Goal: Transaction & Acquisition: Purchase product/service

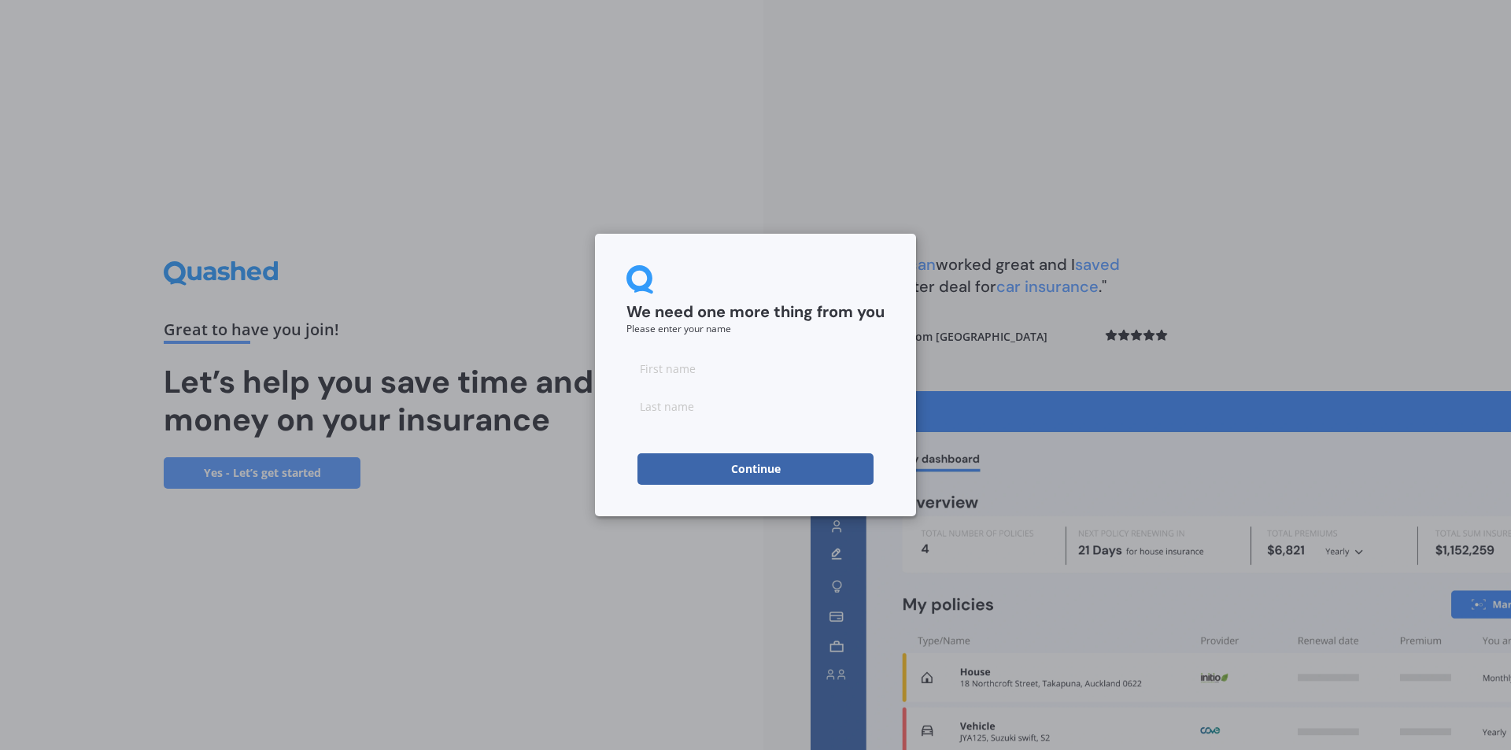
click at [719, 366] on input at bounding box center [755, 367] width 258 height 31
type input "[PERSON_NAME]"
click at [664, 470] on button "Continue" at bounding box center [755, 468] width 236 height 31
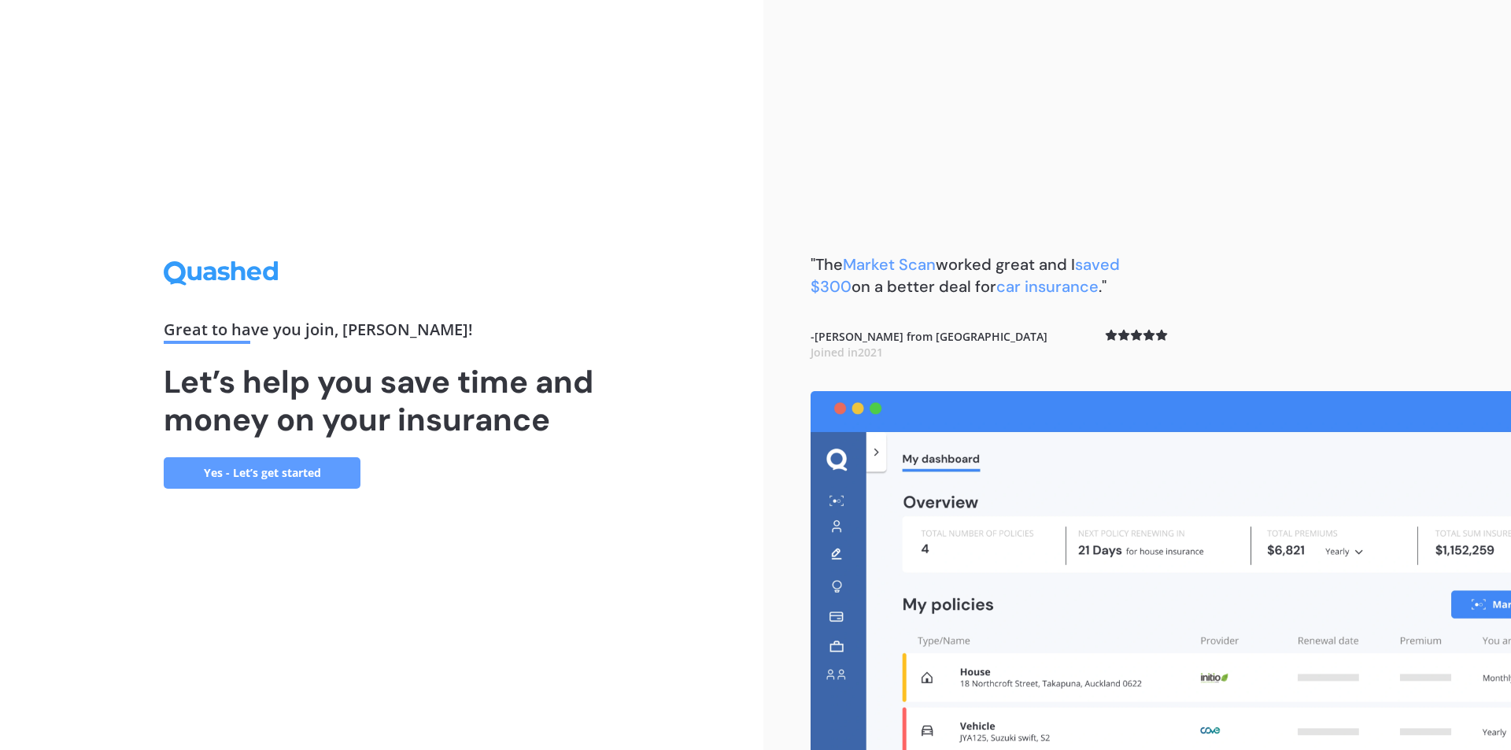
click at [306, 471] on link "Yes - Let’s get started" at bounding box center [262, 472] width 197 height 31
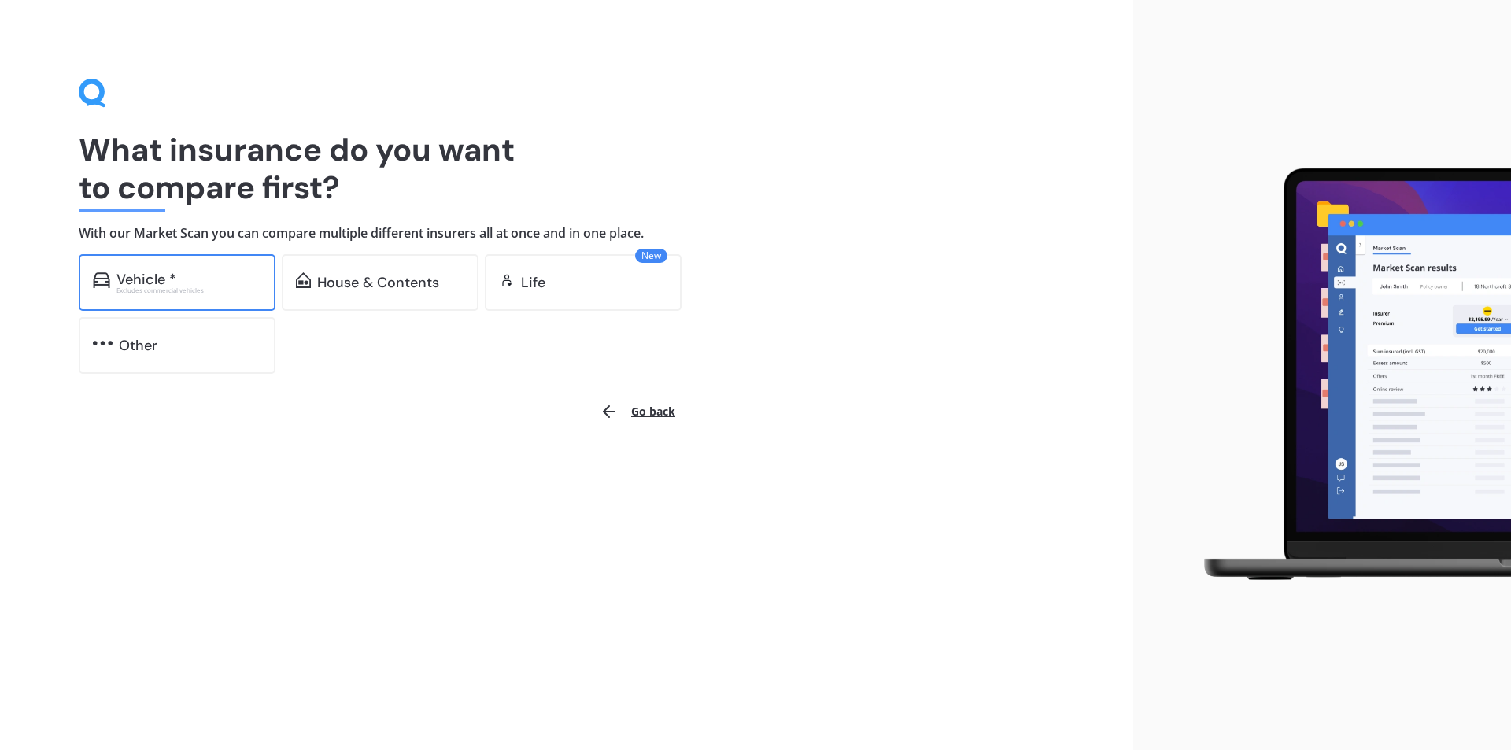
click at [212, 281] on div "Vehicle *" at bounding box center [188, 279] width 145 height 16
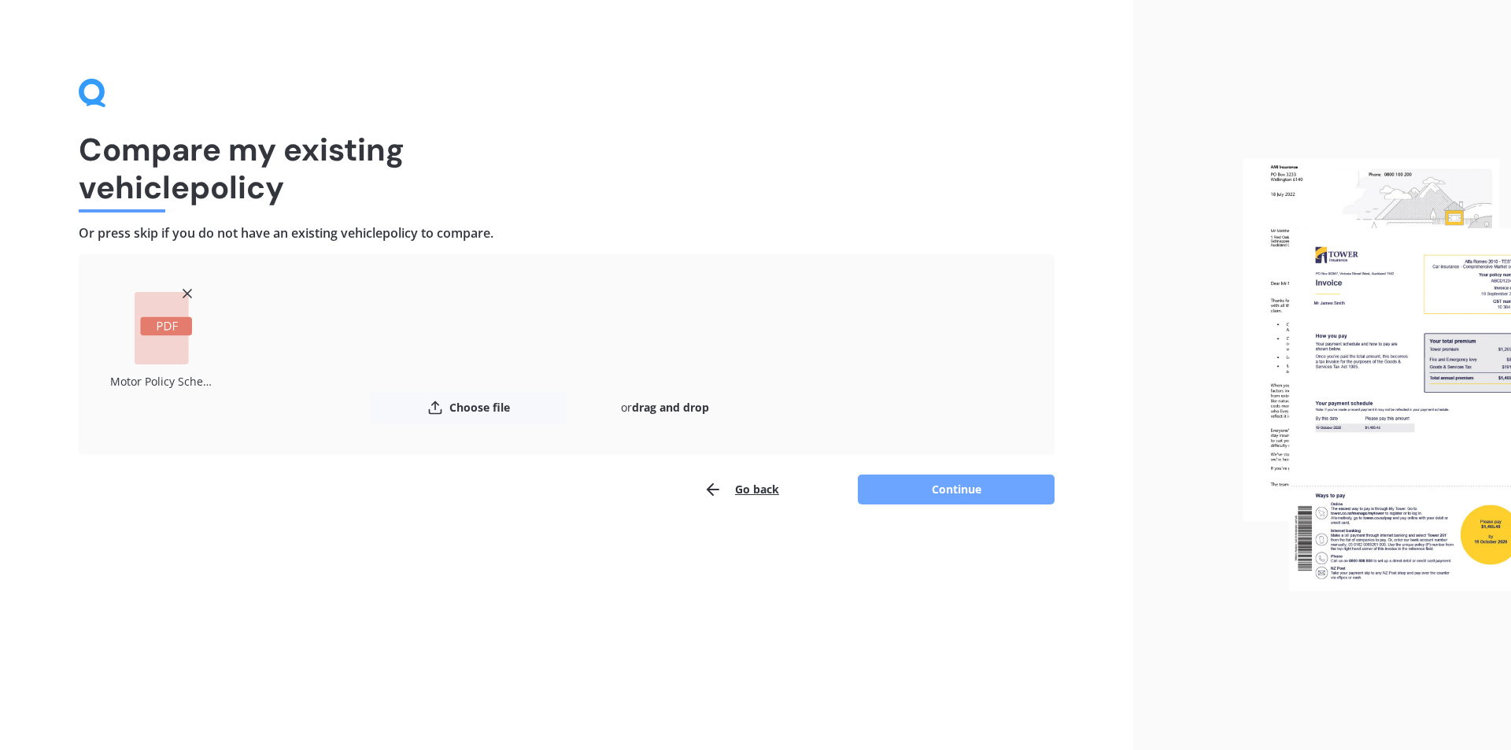
click at [971, 492] on button "Continue" at bounding box center [956, 489] width 197 height 30
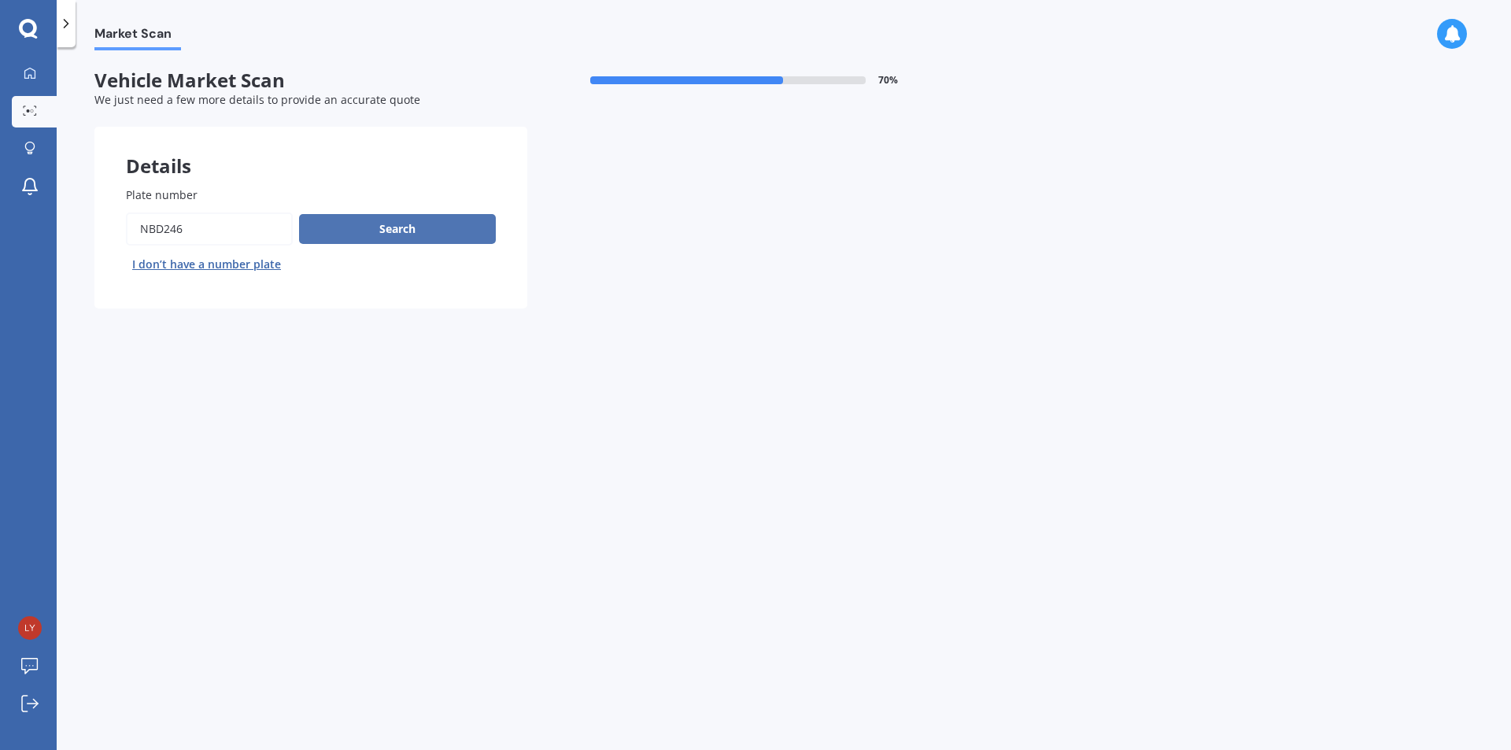
click at [422, 231] on button "Search" at bounding box center [397, 229] width 197 height 30
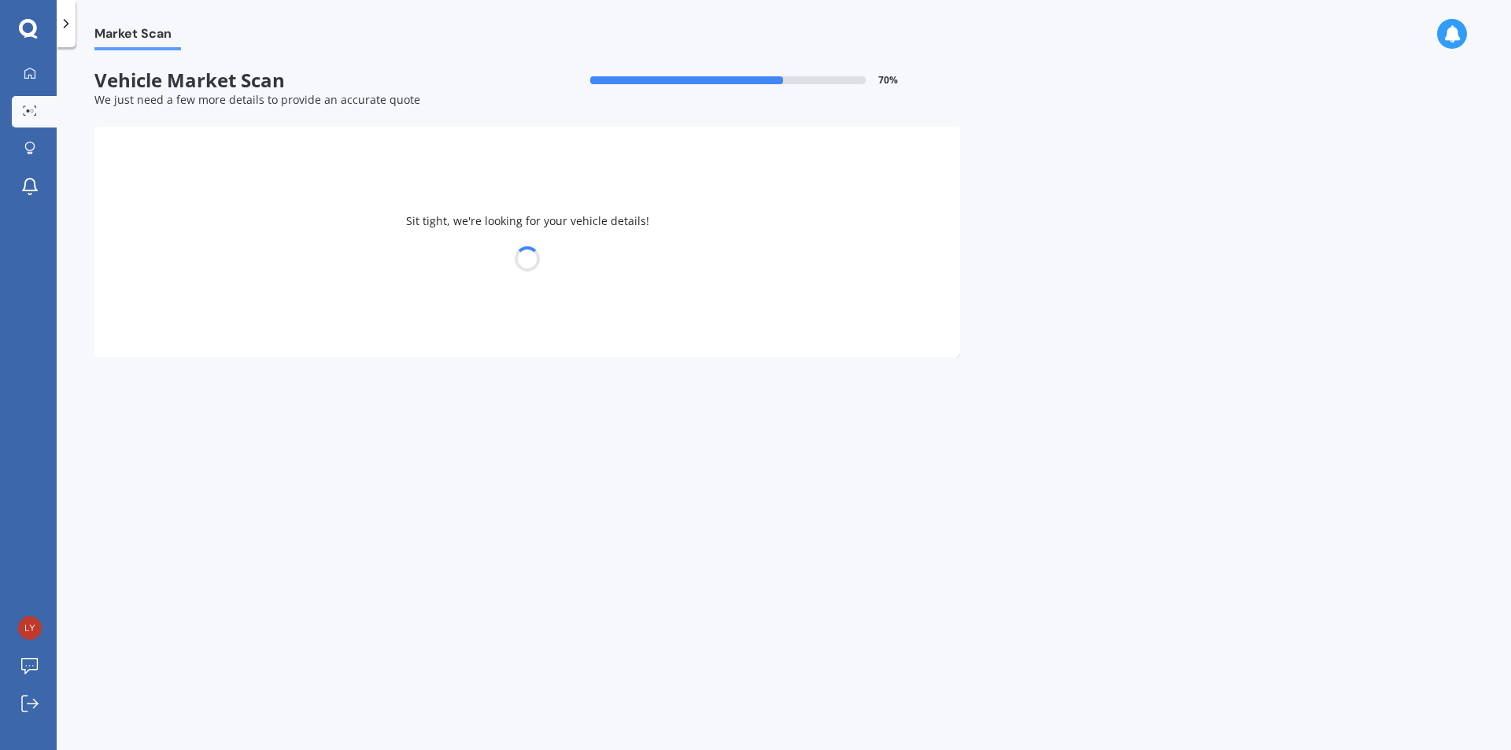
select select "KIA"
select select "SPORTAGE"
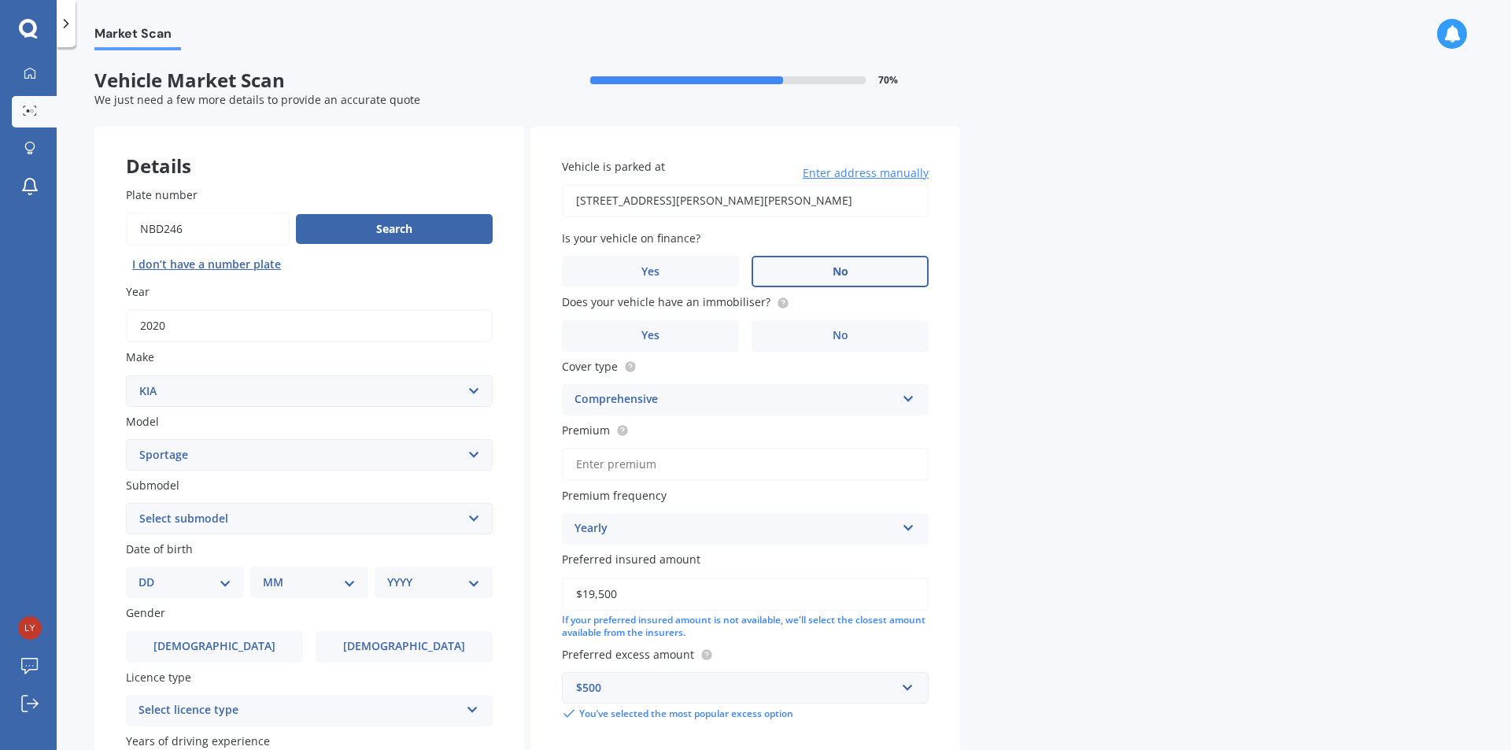
click at [902, 271] on label "No" at bounding box center [839, 271] width 177 height 31
click at [0, 0] on input "No" at bounding box center [0, 0] width 0 height 0
click at [781, 302] on icon at bounding box center [782, 301] width 3 height 3
click at [662, 341] on label "Yes" at bounding box center [650, 335] width 177 height 31
click at [0, 0] on input "Yes" at bounding box center [0, 0] width 0 height 0
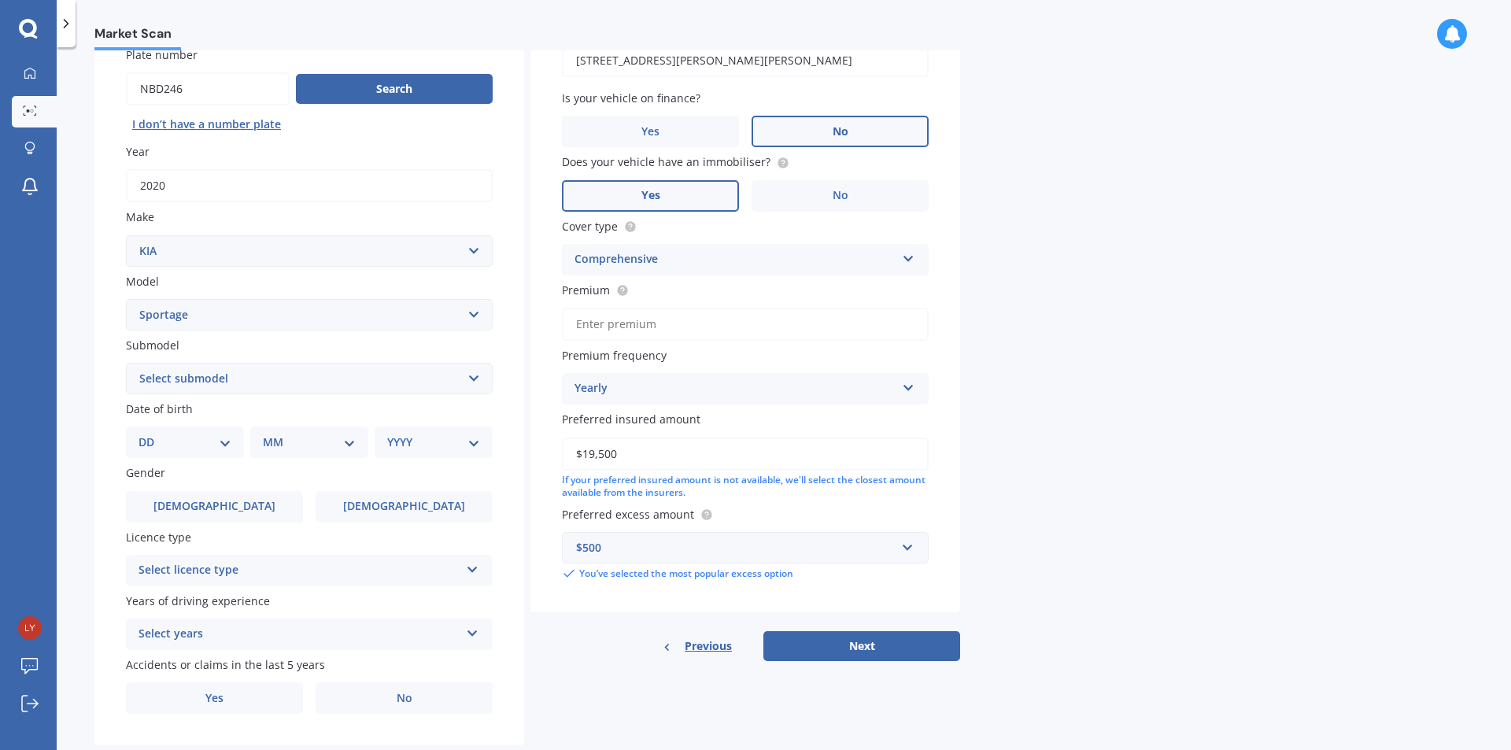
scroll to position [157, 0]
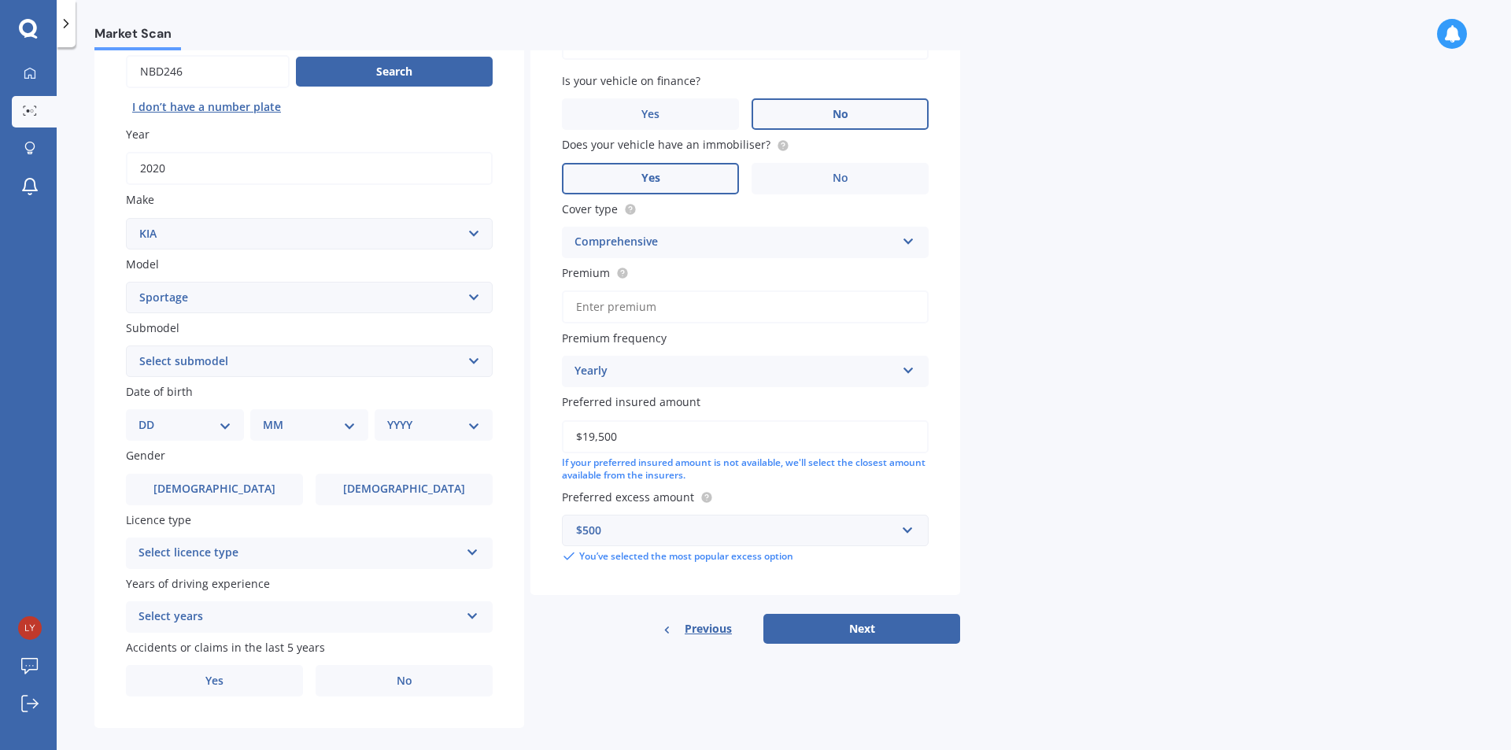
click at [429, 360] on select "Select submodel (All other) 2.0 4WD Petrol 2.0 EX Diesel 2.0 LX Diesel 2.4 EX A…" at bounding box center [309, 360] width 367 height 31
click at [308, 362] on select "Select submodel (All other) 2.0 4WD Petrol 2.0 EX Diesel 2.0 LX Diesel 2.4 EX A…" at bounding box center [309, 360] width 367 height 31
select select "LX URBAN 2WD"
click at [126, 345] on select "Select submodel (All other) 2.0 4WD Petrol 2.0 EX Diesel 2.0 LX Diesel 2.4 EX A…" at bounding box center [309, 360] width 367 height 31
click at [211, 426] on select "DD 01 02 03 04 05 06 07 08 09 10 11 12 13 14 15 16 17 18 19 20 21 22 23 24 25 2…" at bounding box center [184, 424] width 93 height 17
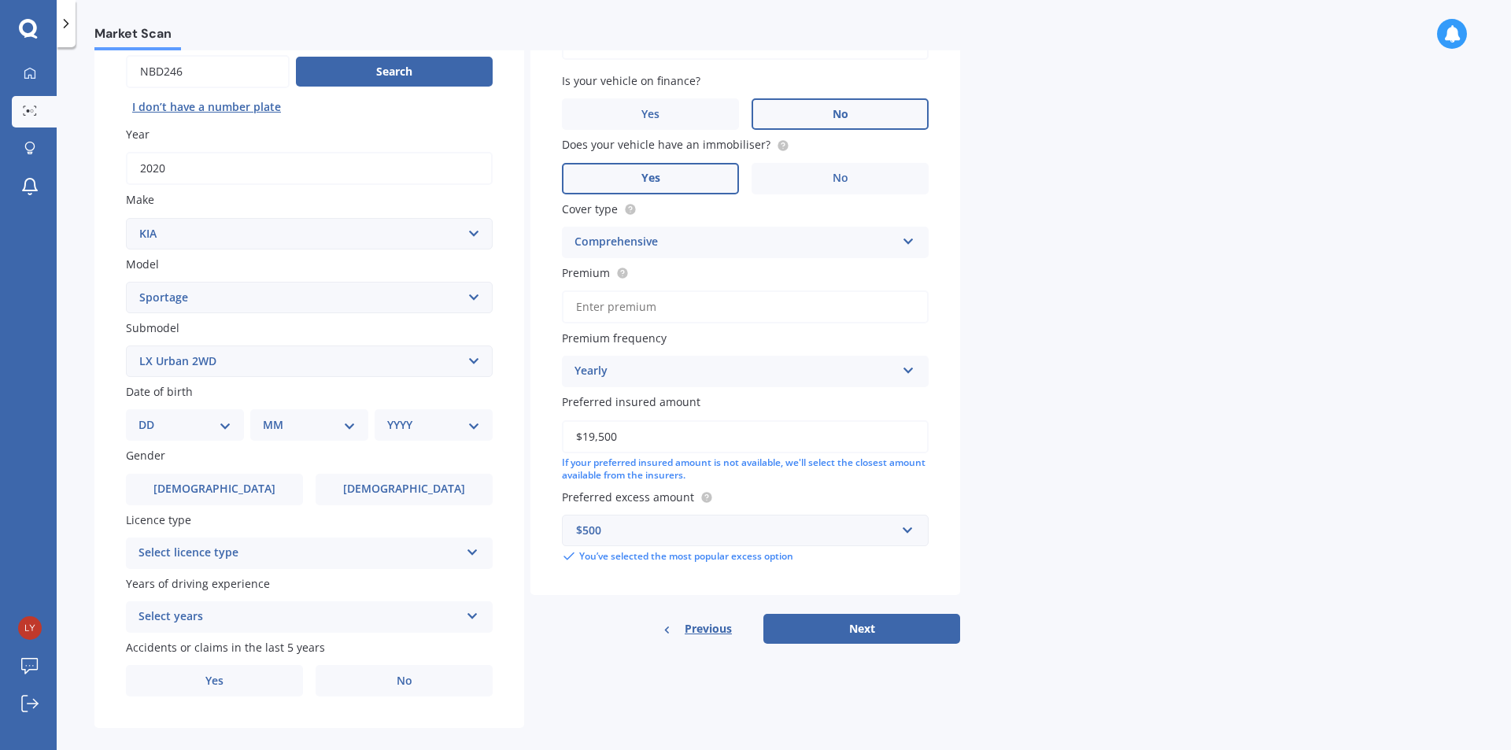
select select "07"
click at [151, 416] on select "DD 01 02 03 04 05 06 07 08 09 10 11 12 13 14 15 16 17 18 19 20 21 22 23 24 25 2…" at bounding box center [184, 424] width 93 height 17
click at [319, 425] on select "MM 01 02 03 04 05 06 07 08 09 10 11 12" at bounding box center [312, 424] width 87 height 17
select select "09"
click at [269, 416] on select "MM 01 02 03 04 05 06 07 08 09 10 11 12" at bounding box center [312, 424] width 87 height 17
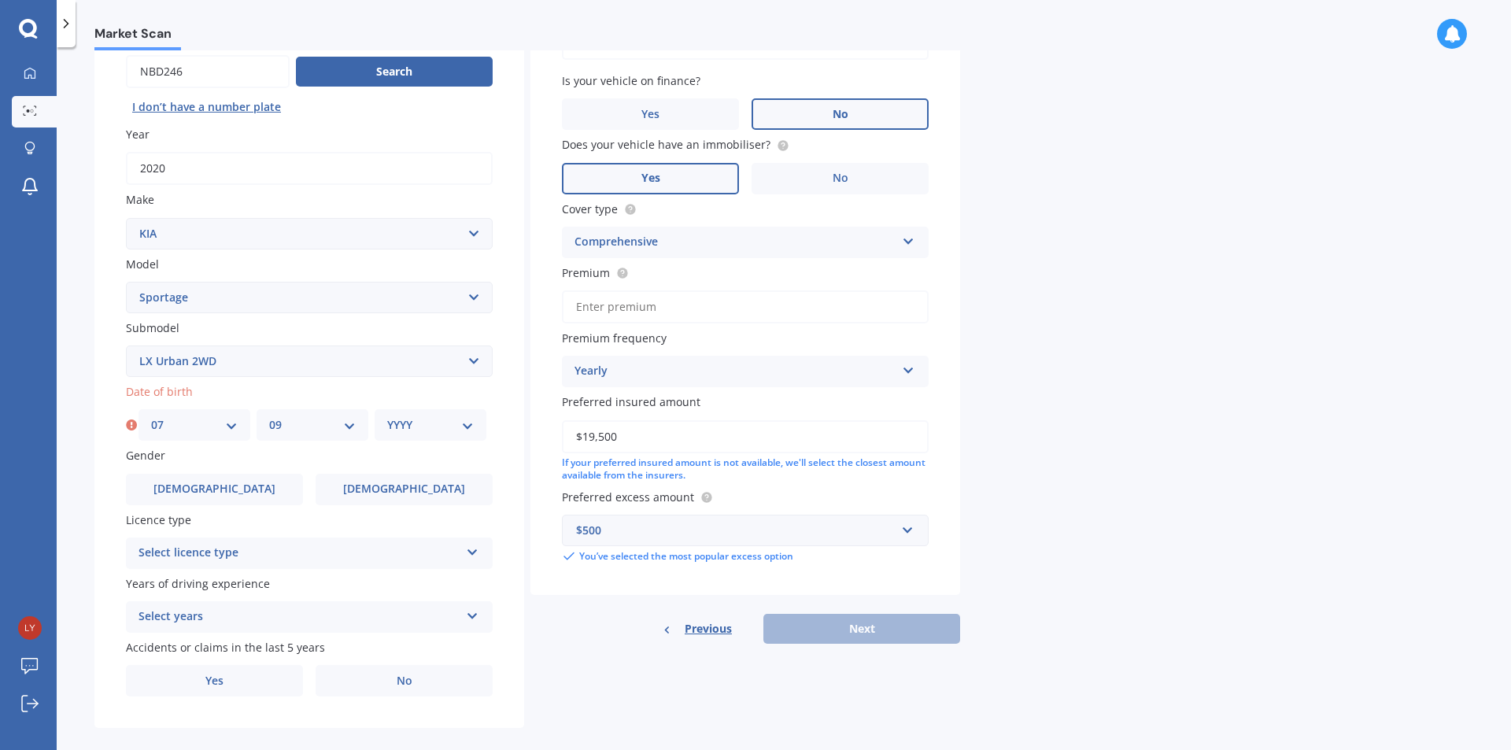
click at [423, 415] on div "YYYY 2025 2024 2023 2022 2021 2020 2019 2018 2017 2016 2015 2014 2013 2012 2011…" at bounding box center [430, 424] width 112 height 31
drag, startPoint x: 429, startPoint y: 418, endPoint x: 423, endPoint y: 433, distance: 15.9
click at [429, 420] on select "YYYY 2025 2024 2023 2022 2021 2020 2019 2018 2017 2016 2015 2014 2013 2012 2011…" at bounding box center [430, 424] width 87 height 17
select select "1984"
click at [387, 416] on select "YYYY 2025 2024 2023 2022 2021 2020 2019 2018 2017 2016 2015 2014 2013 2012 2011…" at bounding box center [430, 424] width 87 height 17
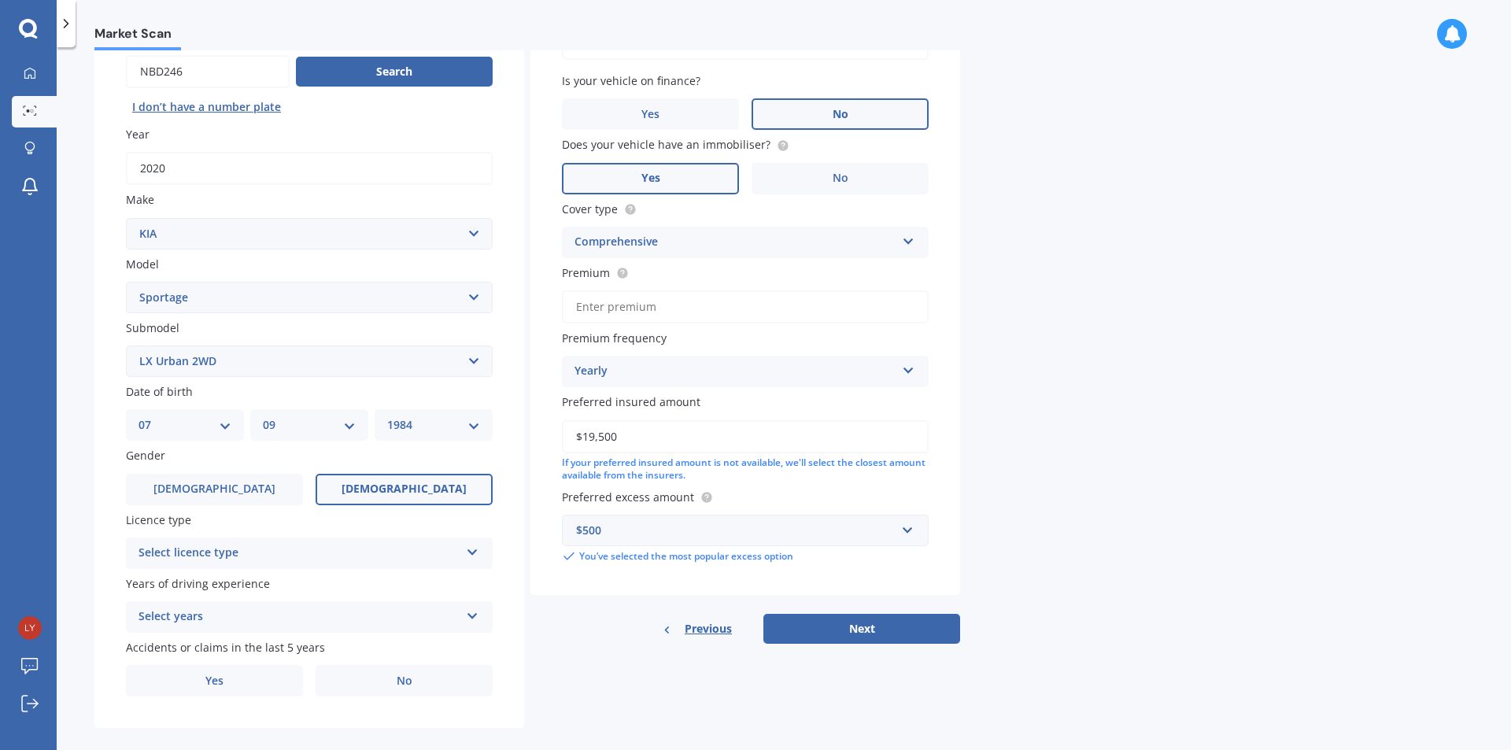
click at [385, 489] on span "[DEMOGRAPHIC_DATA]" at bounding box center [403, 488] width 125 height 13
click at [0, 0] on input "[DEMOGRAPHIC_DATA]" at bounding box center [0, 0] width 0 height 0
click at [406, 555] on div "Select licence type" at bounding box center [298, 553] width 321 height 19
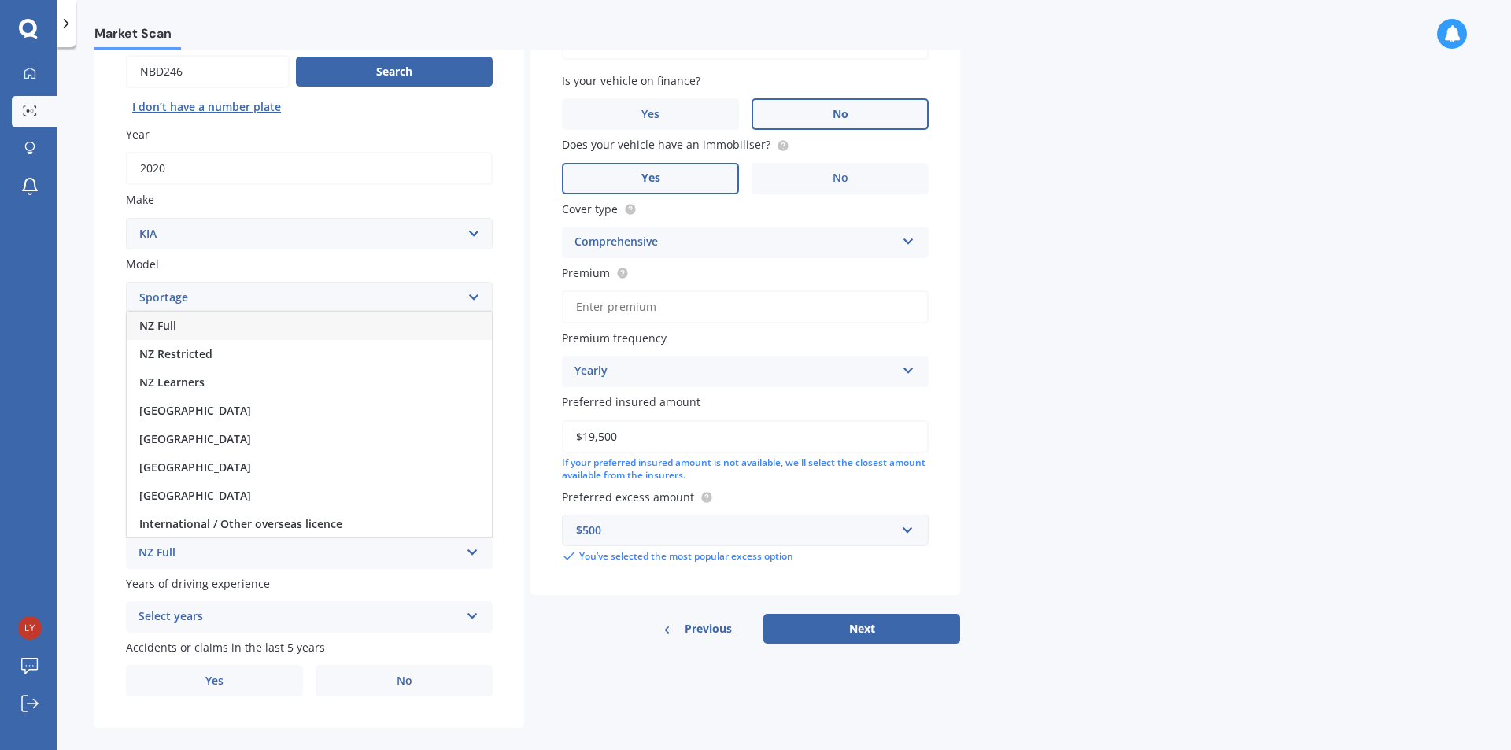
drag, startPoint x: 190, startPoint y: 324, endPoint x: 221, endPoint y: 361, distance: 48.0
click at [191, 324] on div "NZ Full" at bounding box center [309, 326] width 365 height 28
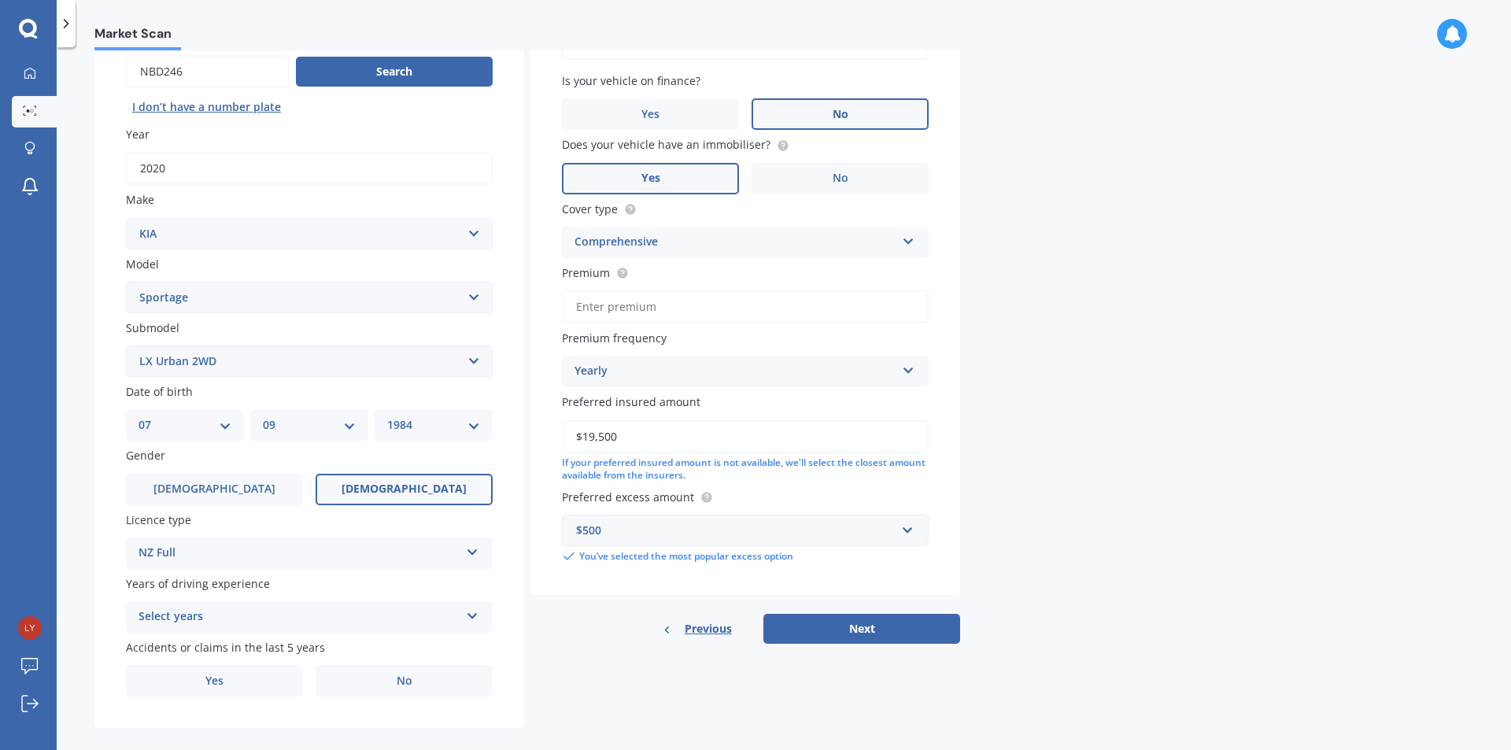
click at [397, 618] on div "Select years" at bounding box center [298, 616] width 321 height 19
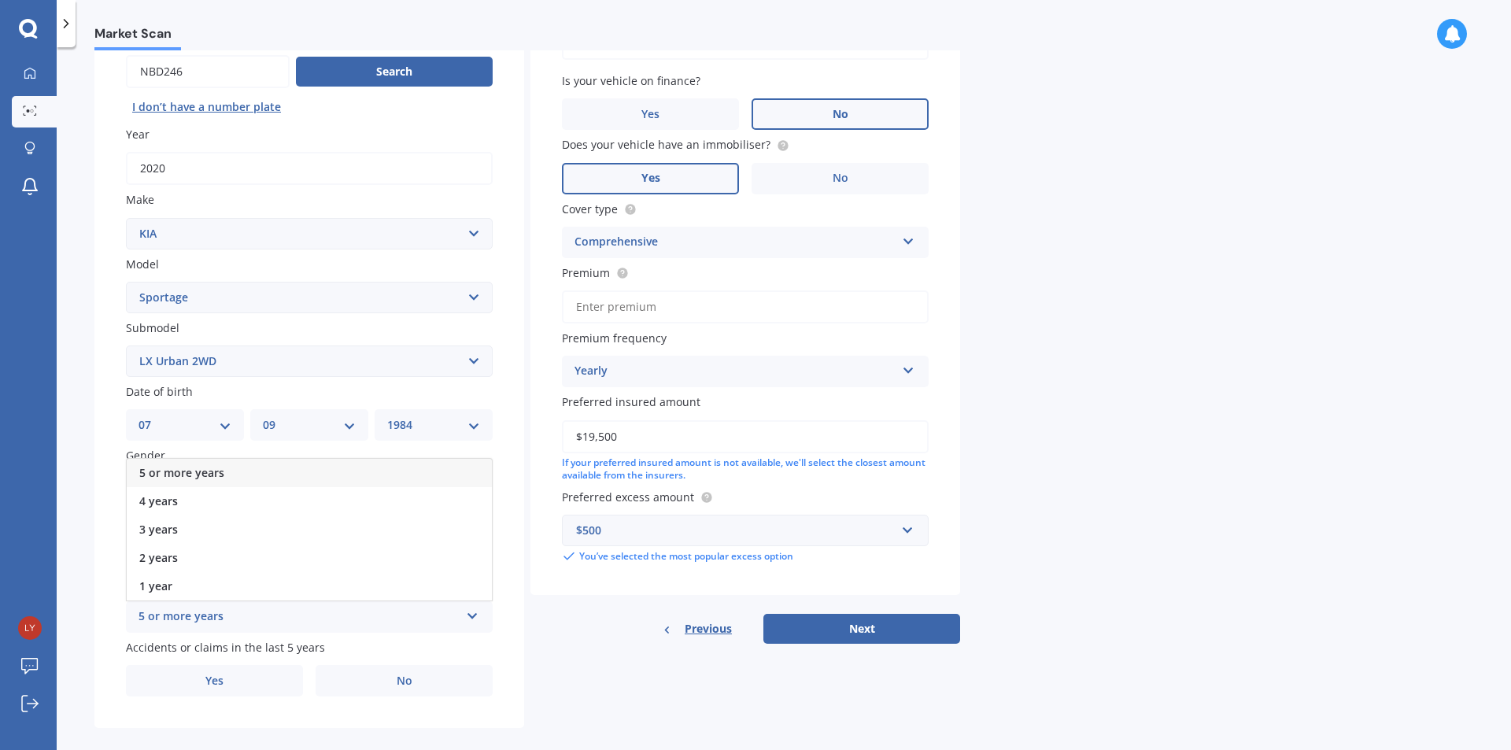
click at [272, 467] on div "5 or more years" at bounding box center [309, 473] width 365 height 28
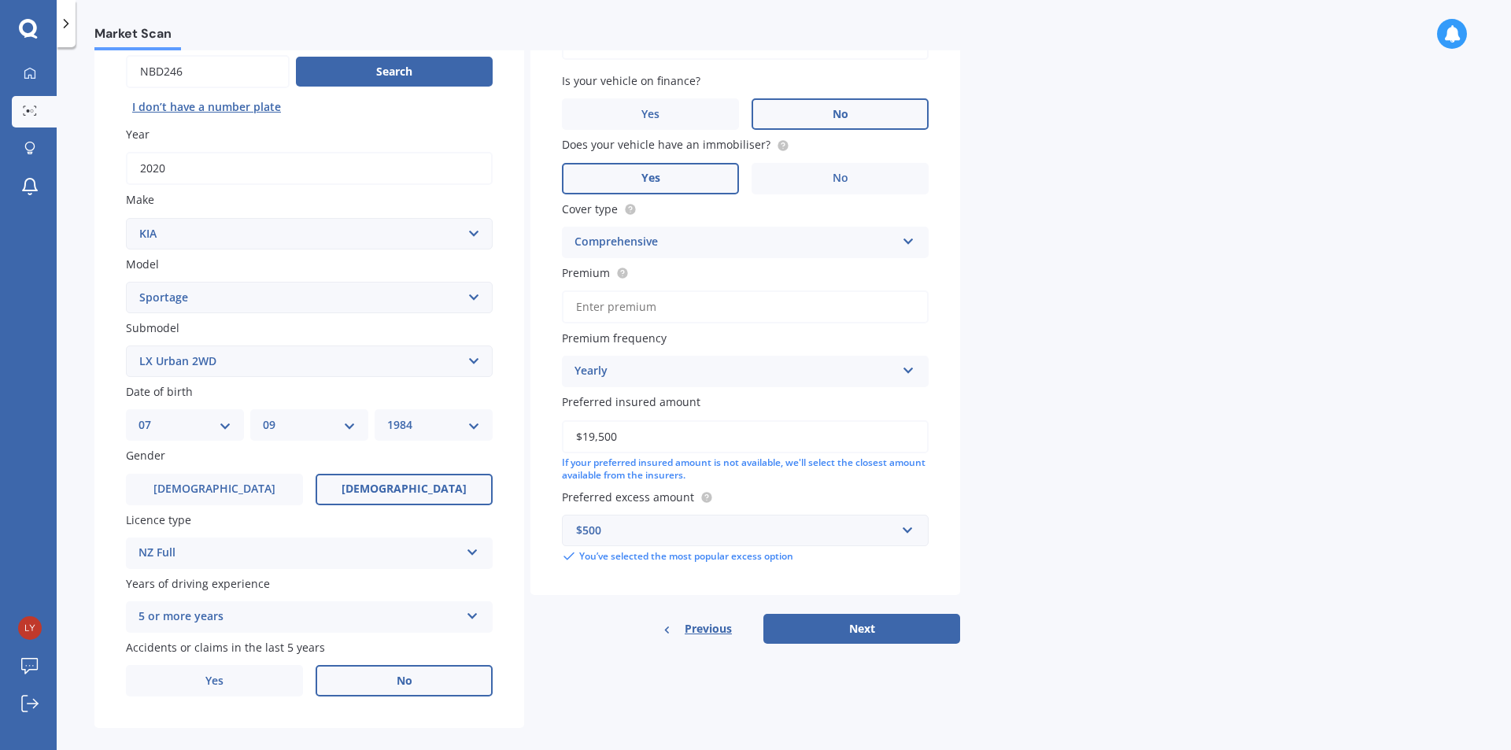
click at [370, 684] on label "No" at bounding box center [403, 680] width 177 height 31
click at [0, 0] on input "No" at bounding box center [0, 0] width 0 height 0
click at [761, 371] on div "Yearly" at bounding box center [734, 371] width 321 height 19
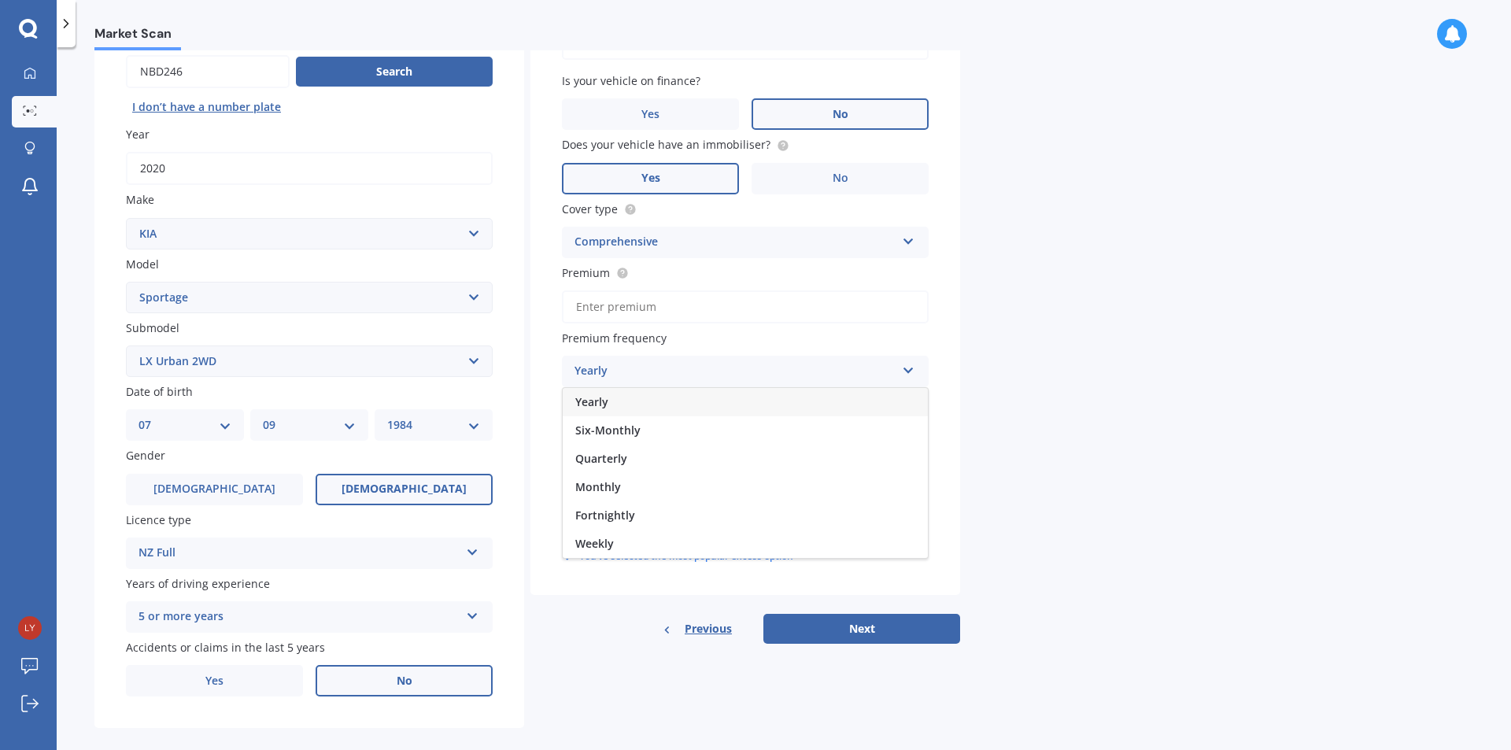
click at [1177, 304] on div "Market Scan Vehicle Market Scan 70 % We just need a few more details to provide…" at bounding box center [784, 401] width 1454 height 703
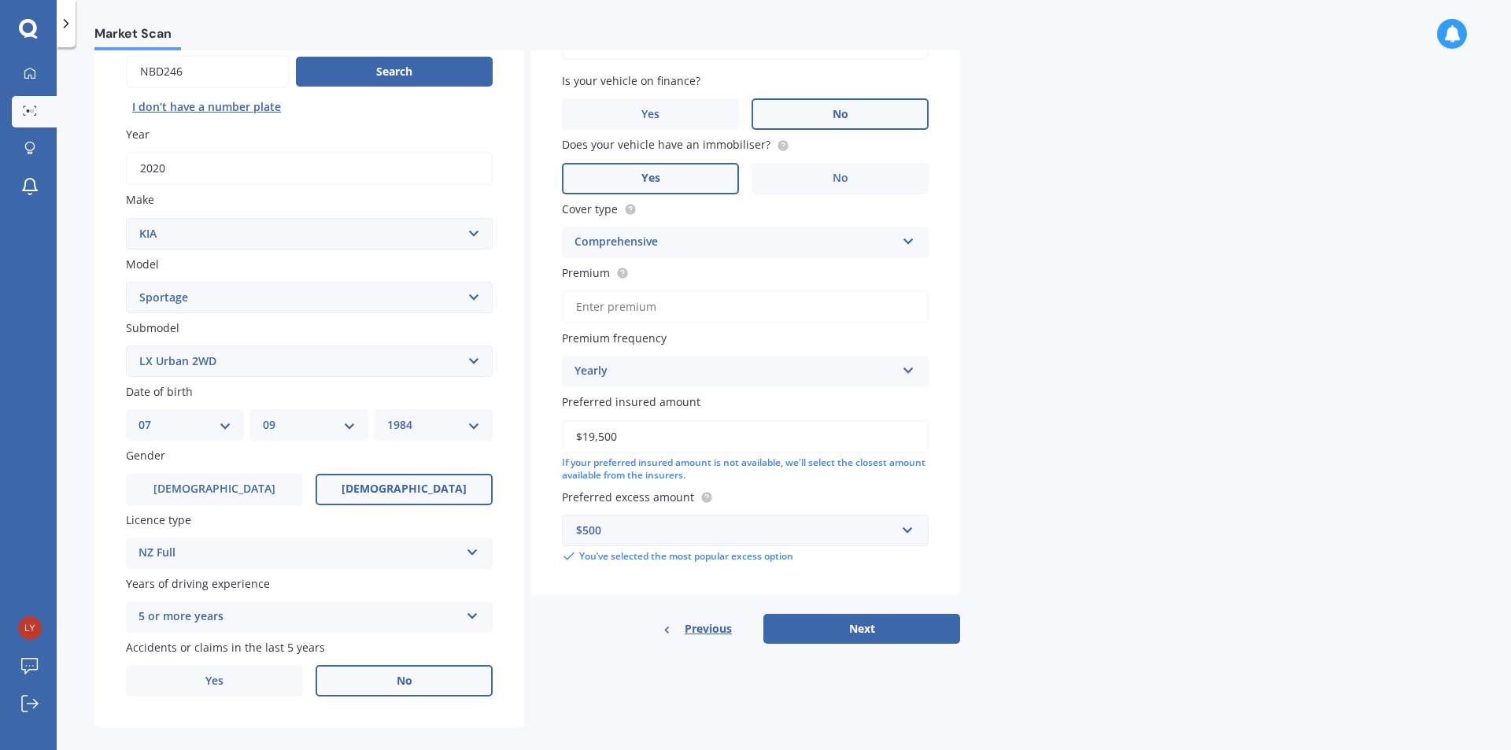
scroll to position [176, 0]
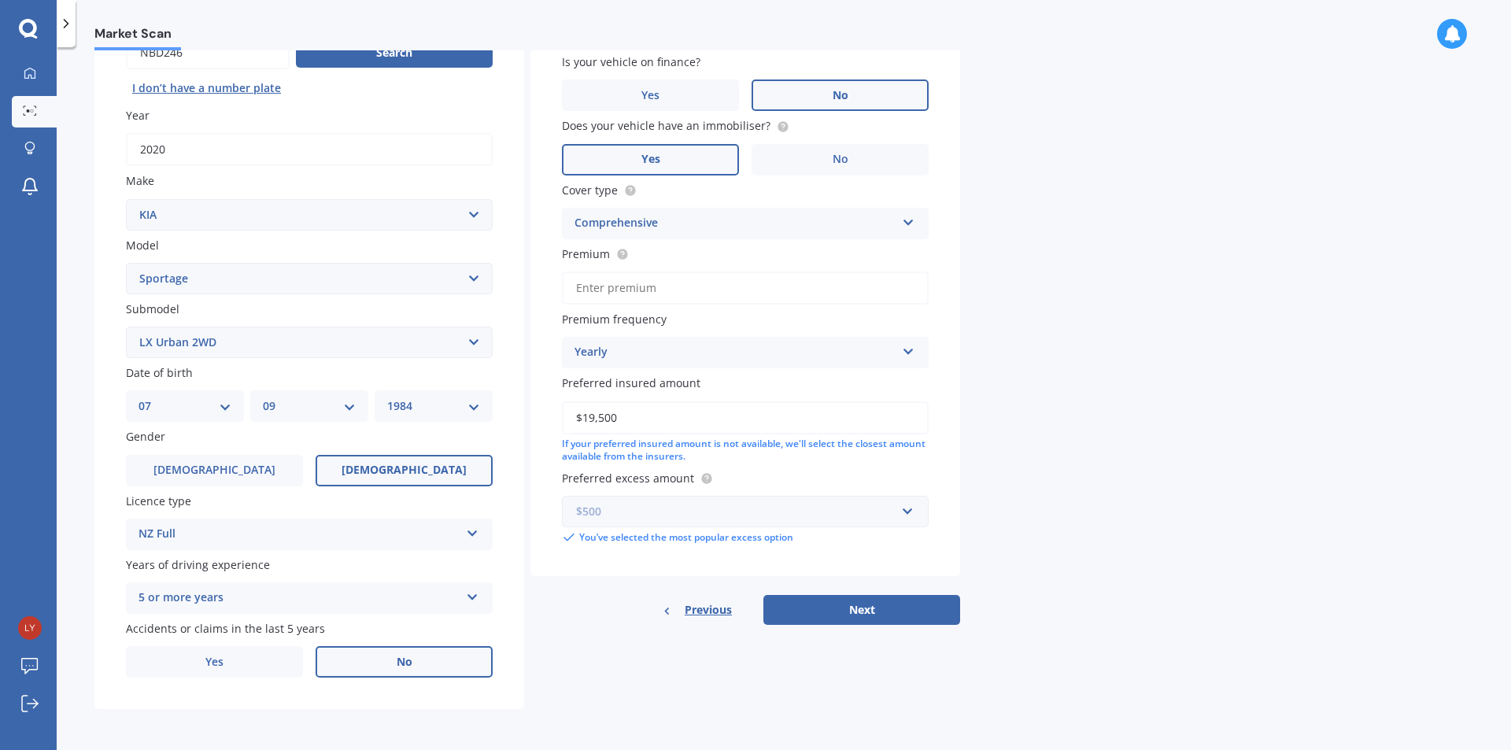
click at [896, 503] on input "text" at bounding box center [739, 511] width 352 height 30
click at [1173, 550] on div "Market Scan Vehicle Market Scan 70 % We just need a few more details to provide…" at bounding box center [784, 401] width 1454 height 703
click at [864, 610] on button "Next" at bounding box center [861, 610] width 197 height 30
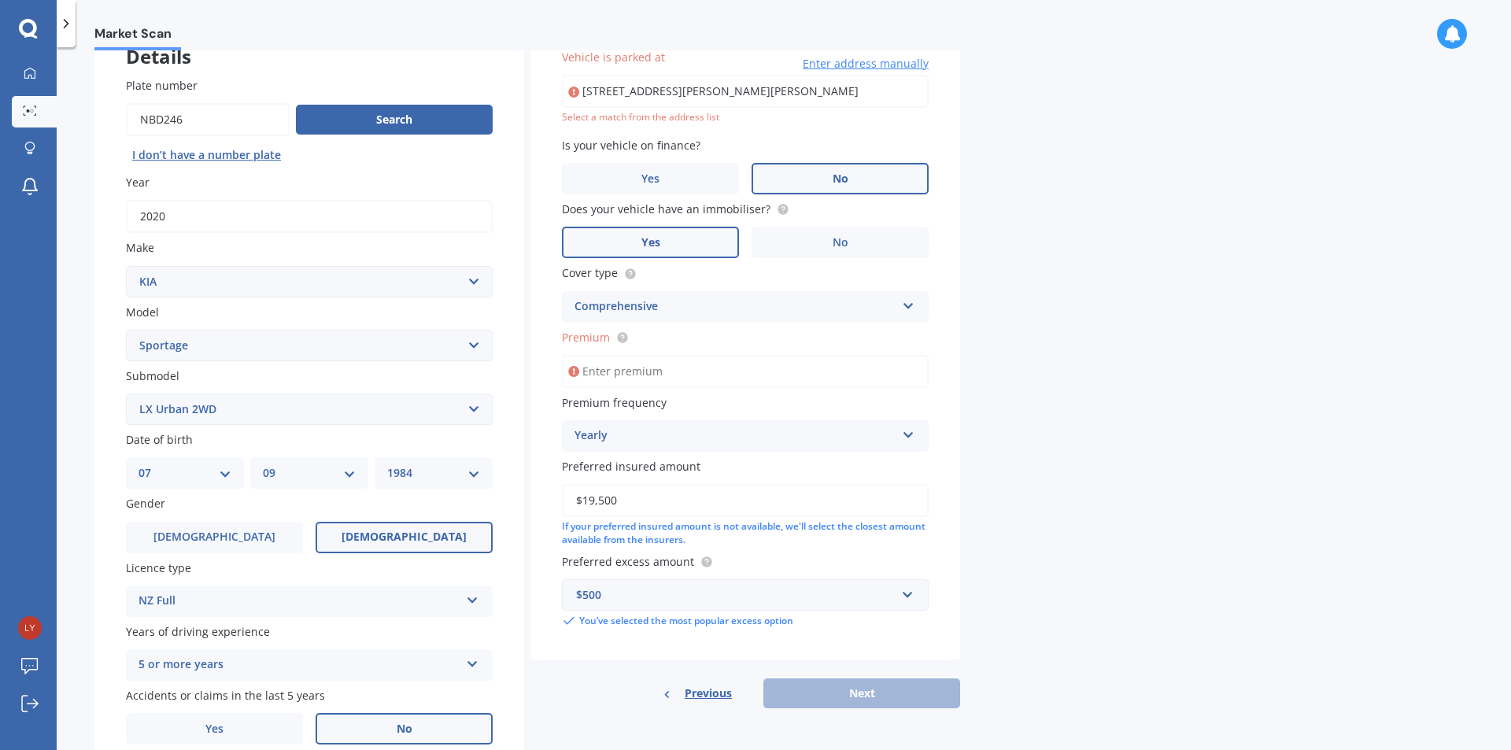
scroll to position [108, 0]
type input "[STREET_ADDRESS][PERSON_NAME][PERSON_NAME]"
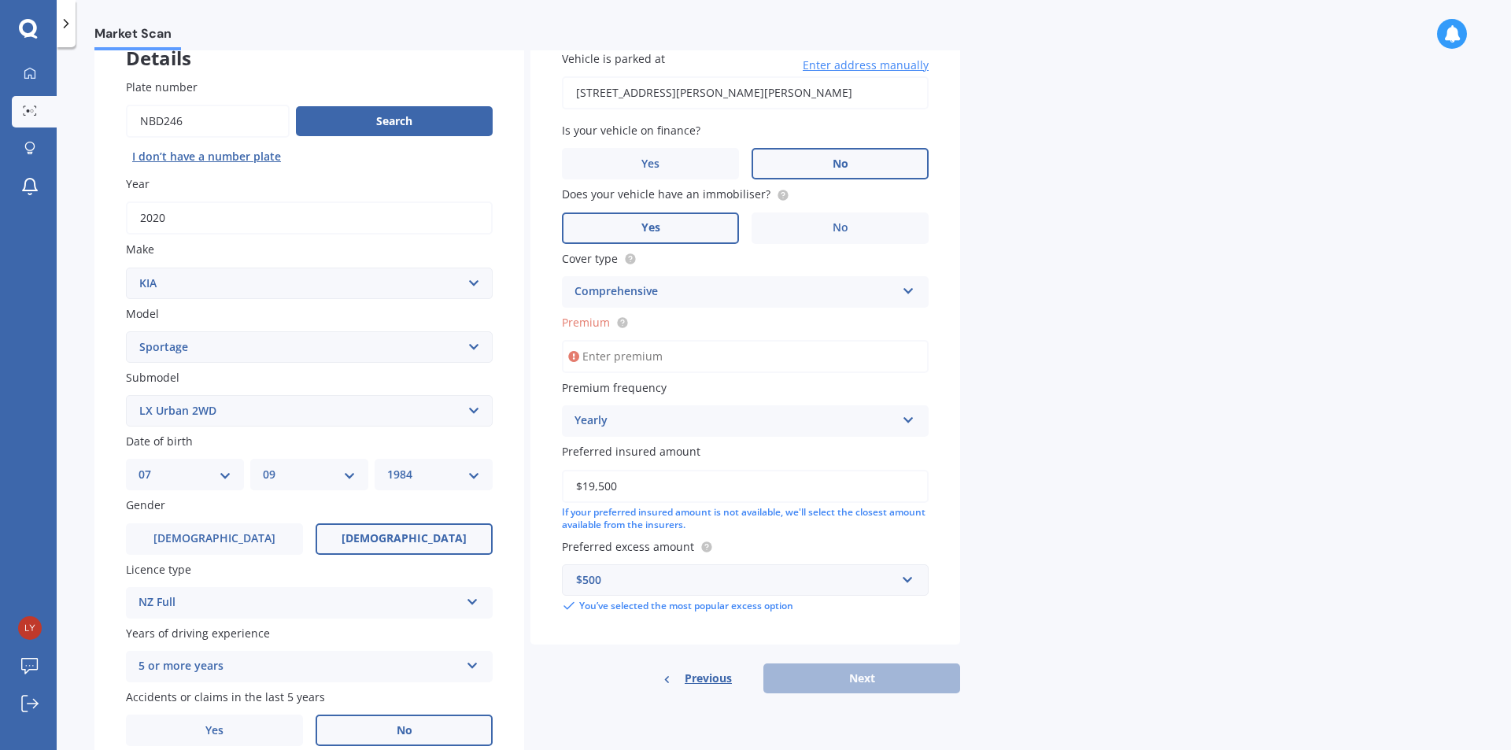
click at [721, 359] on input "Premium" at bounding box center [745, 356] width 367 height 33
drag, startPoint x: 635, startPoint y: 342, endPoint x: 639, endPoint y: 349, distance: 8.1
click at [635, 344] on input "Premium" at bounding box center [745, 356] width 367 height 33
click at [619, 315] on span "Premium" at bounding box center [595, 322] width 67 height 17
click at [619, 340] on input "Premium" at bounding box center [745, 356] width 367 height 33
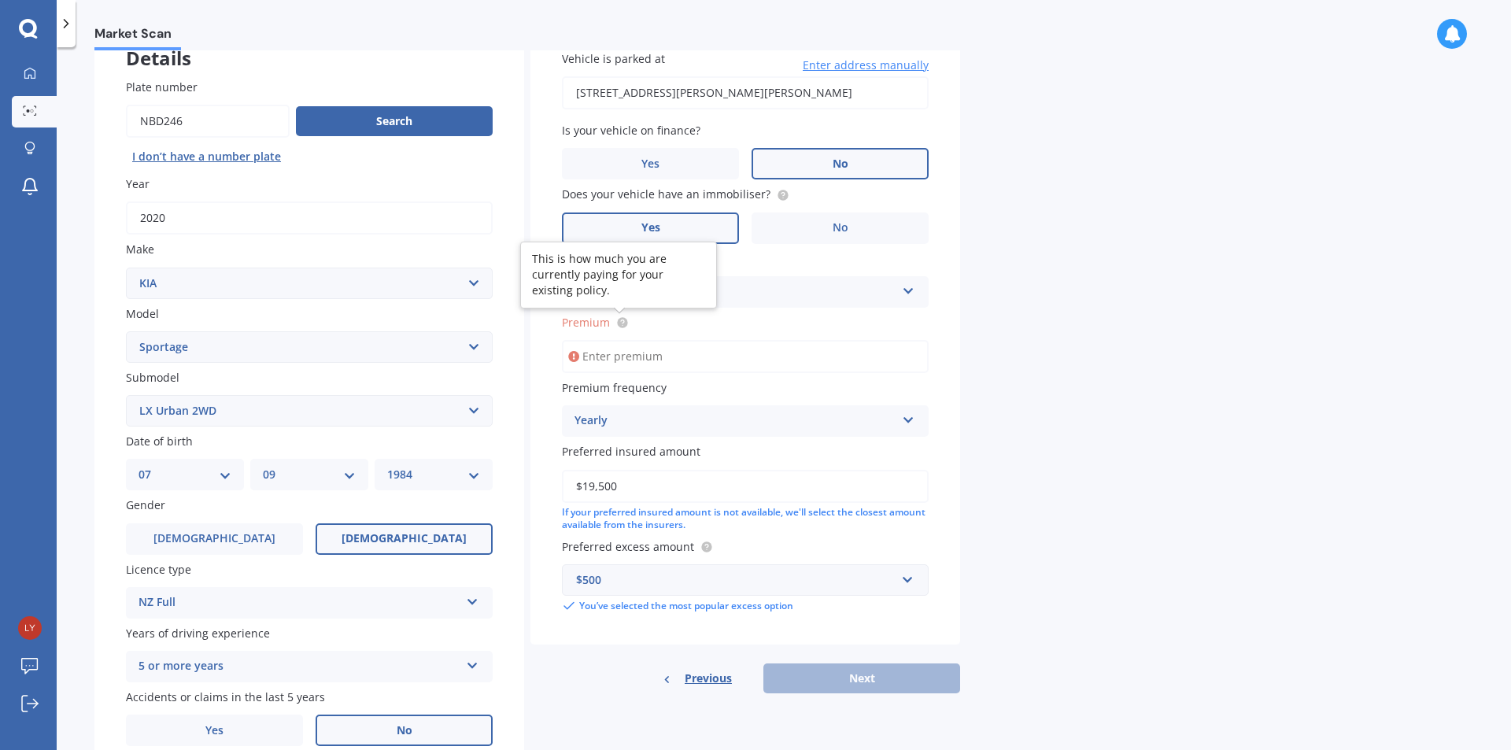
click at [619, 319] on circle at bounding box center [622, 322] width 10 height 10
drag, startPoint x: 653, startPoint y: 355, endPoint x: 692, endPoint y: 291, distance: 74.9
click at [654, 355] on input "Premium" at bounding box center [745, 356] width 367 height 33
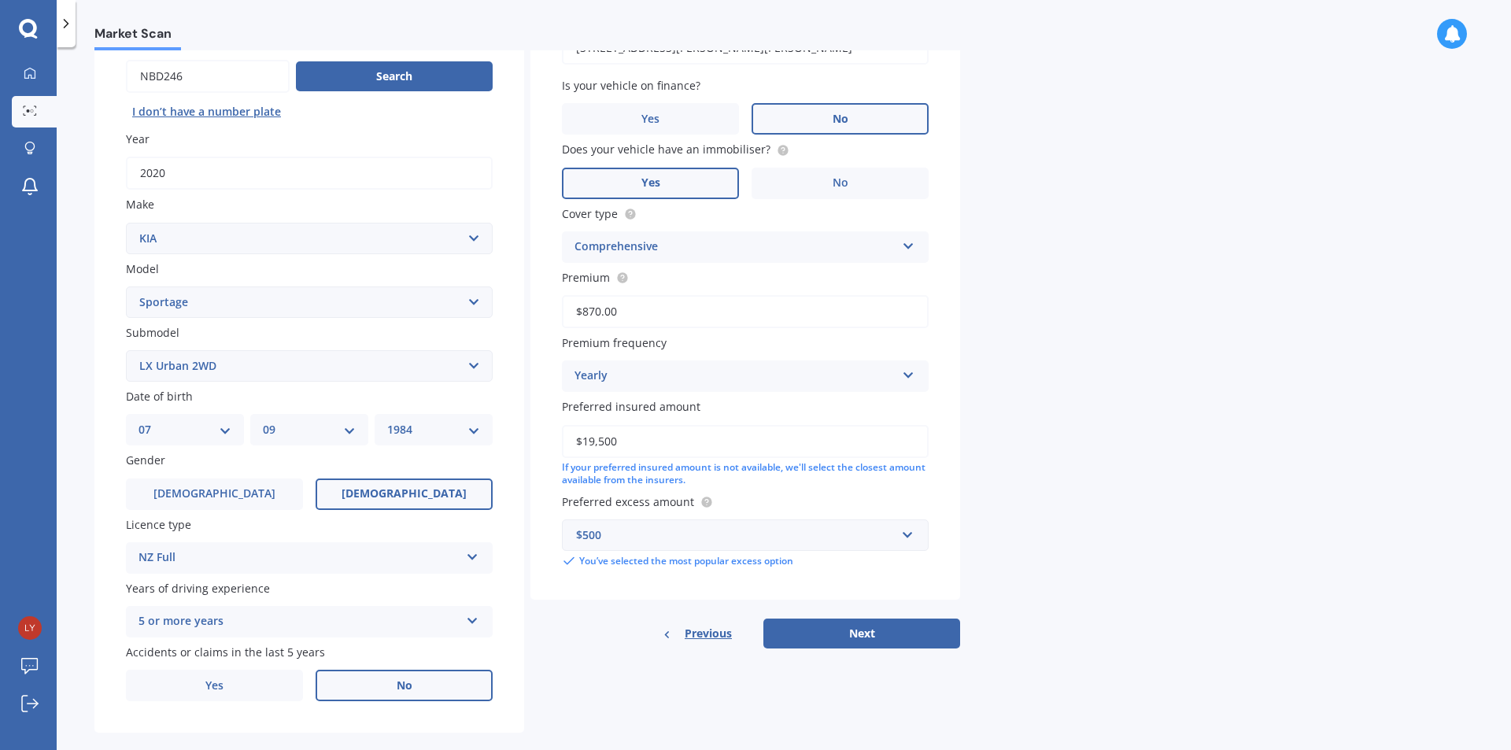
scroll to position [176, 0]
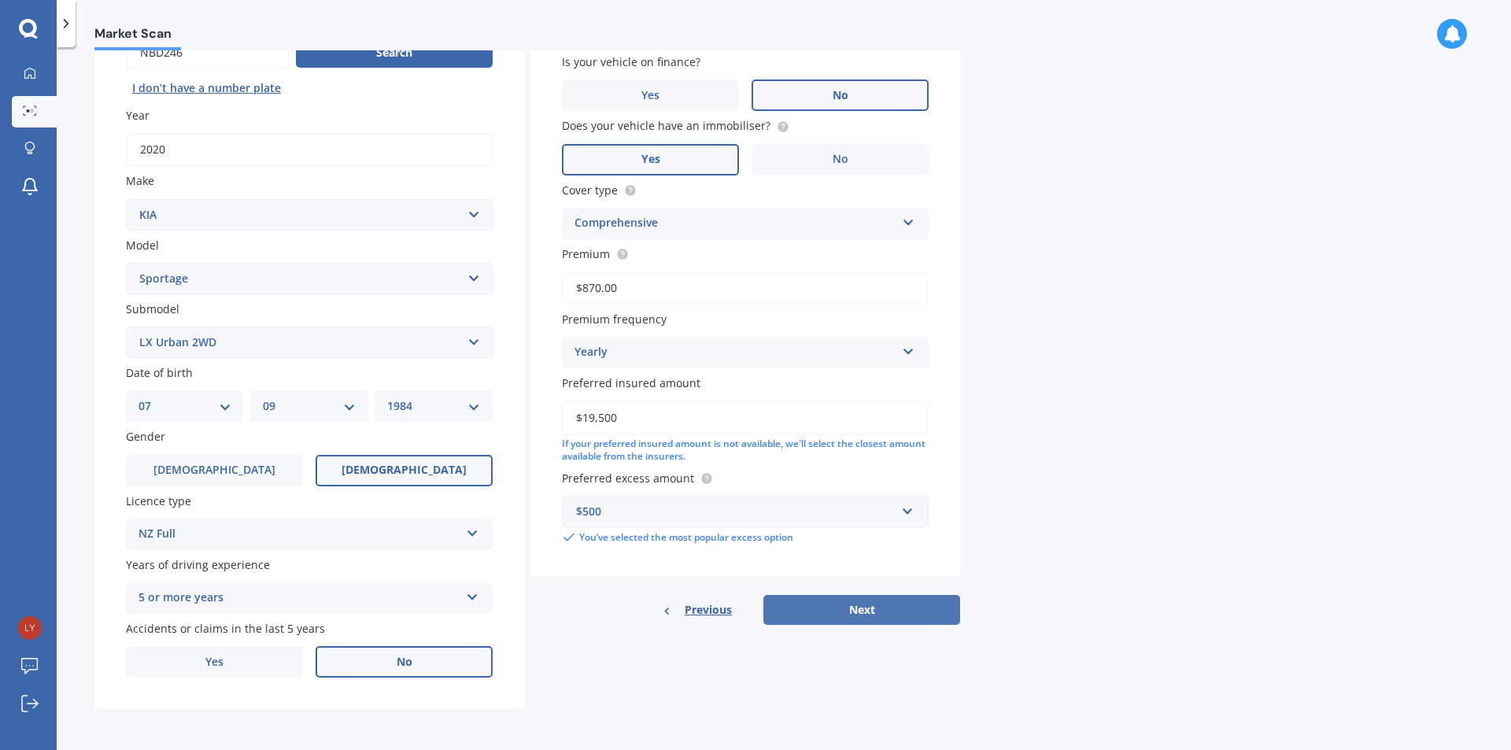
type input "$870.00"
click at [868, 607] on button "Next" at bounding box center [861, 610] width 197 height 30
select select "07"
select select "09"
select select "1984"
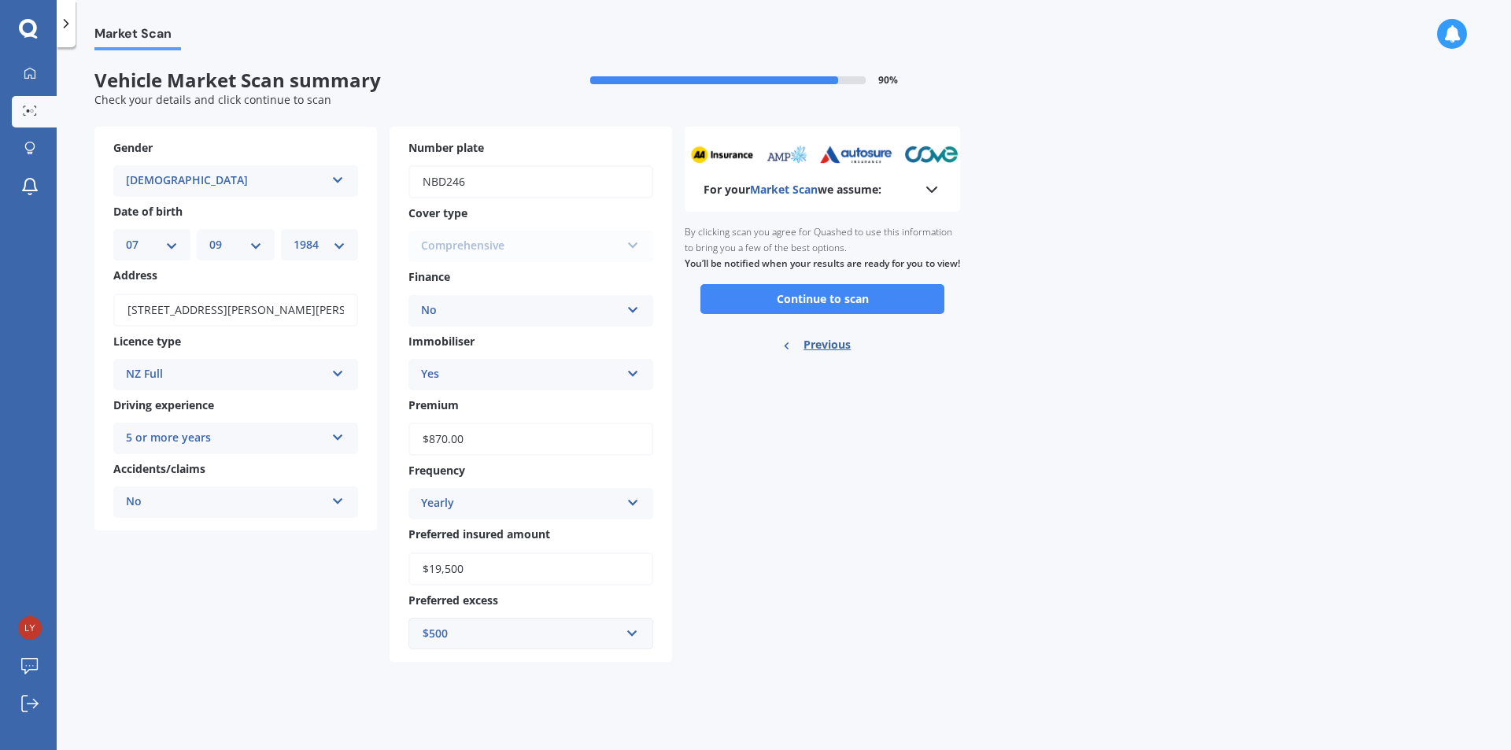
scroll to position [0, 0]
click at [872, 314] on button "Continue to scan" at bounding box center [822, 299] width 244 height 30
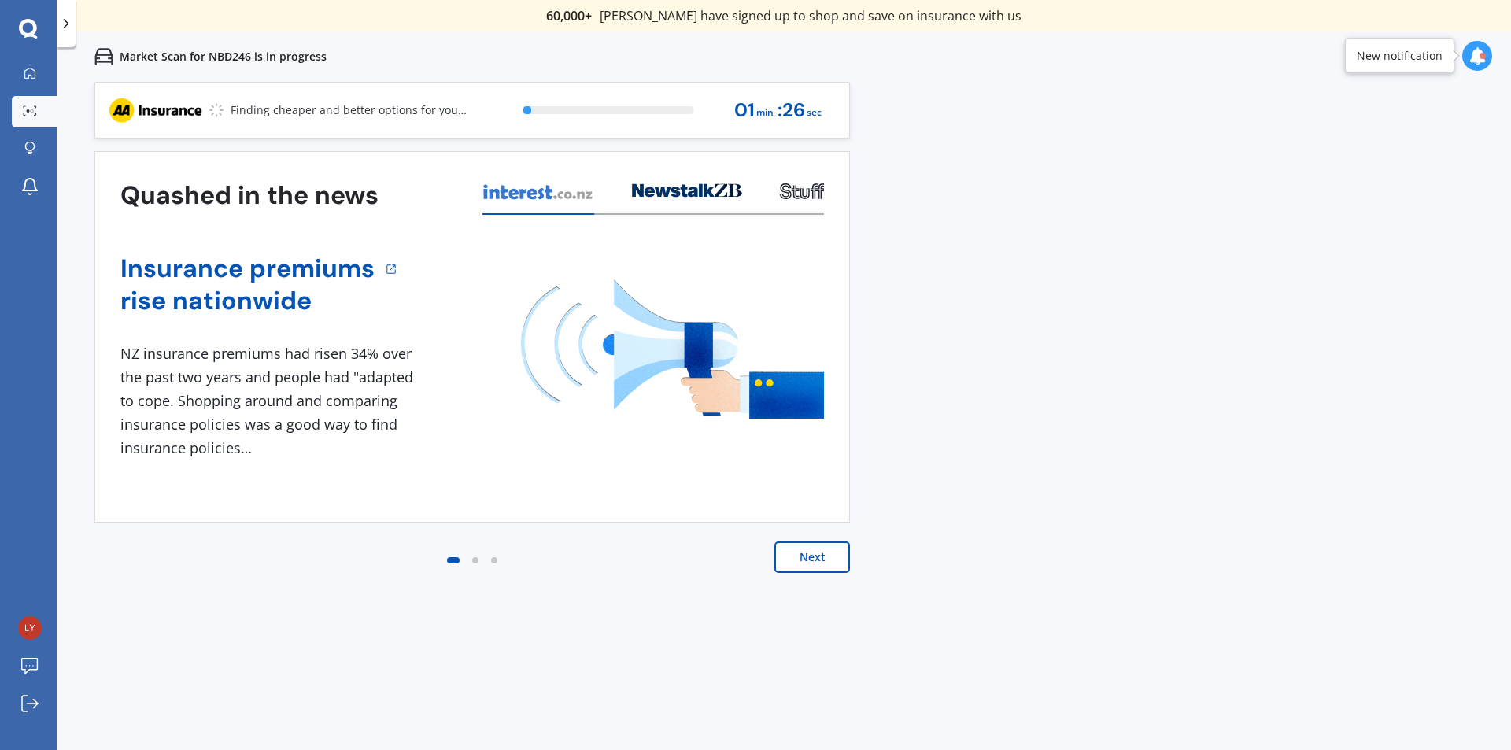
click at [805, 561] on button "Next" at bounding box center [812, 556] width 76 height 31
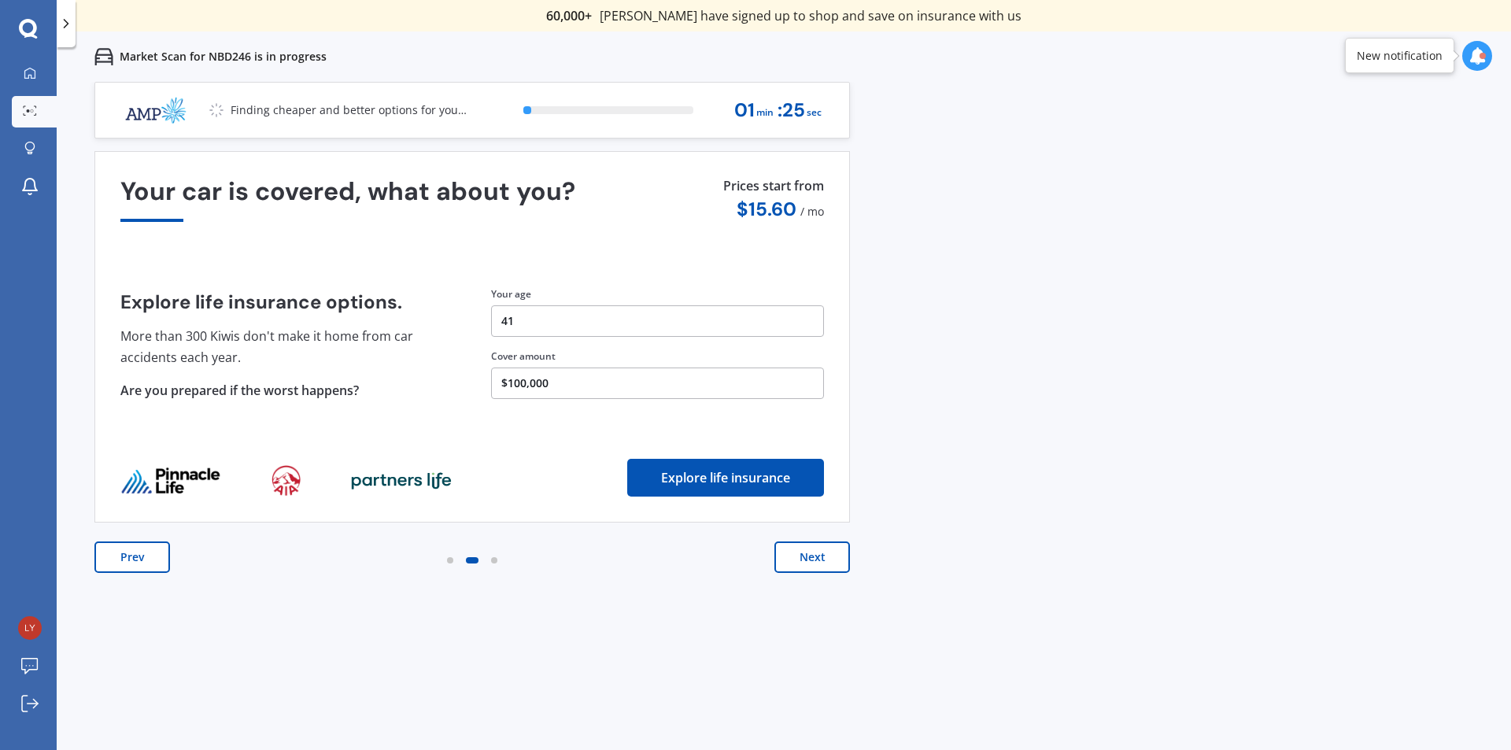
drag, startPoint x: 805, startPoint y: 561, endPoint x: 1160, endPoint y: 557, distance: 355.6
click at [1171, 555] on div "Previous 60,000+ Kiwis have signed up to shop and save on insurance with us " H…" at bounding box center [784, 457] width 1454 height 750
click at [131, 564] on button "Prev" at bounding box center [132, 556] width 76 height 31
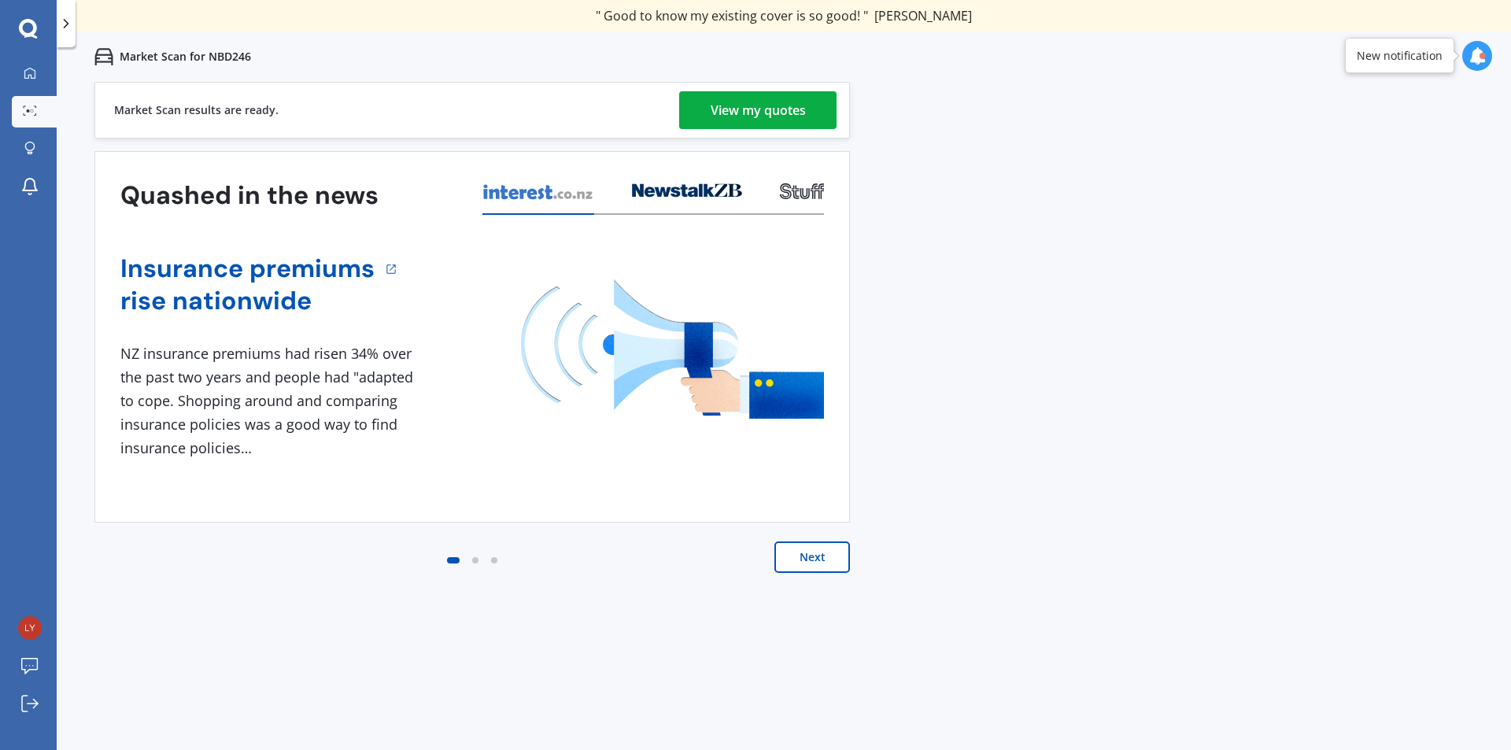
click at [751, 107] on div "View my quotes" at bounding box center [757, 110] width 95 height 38
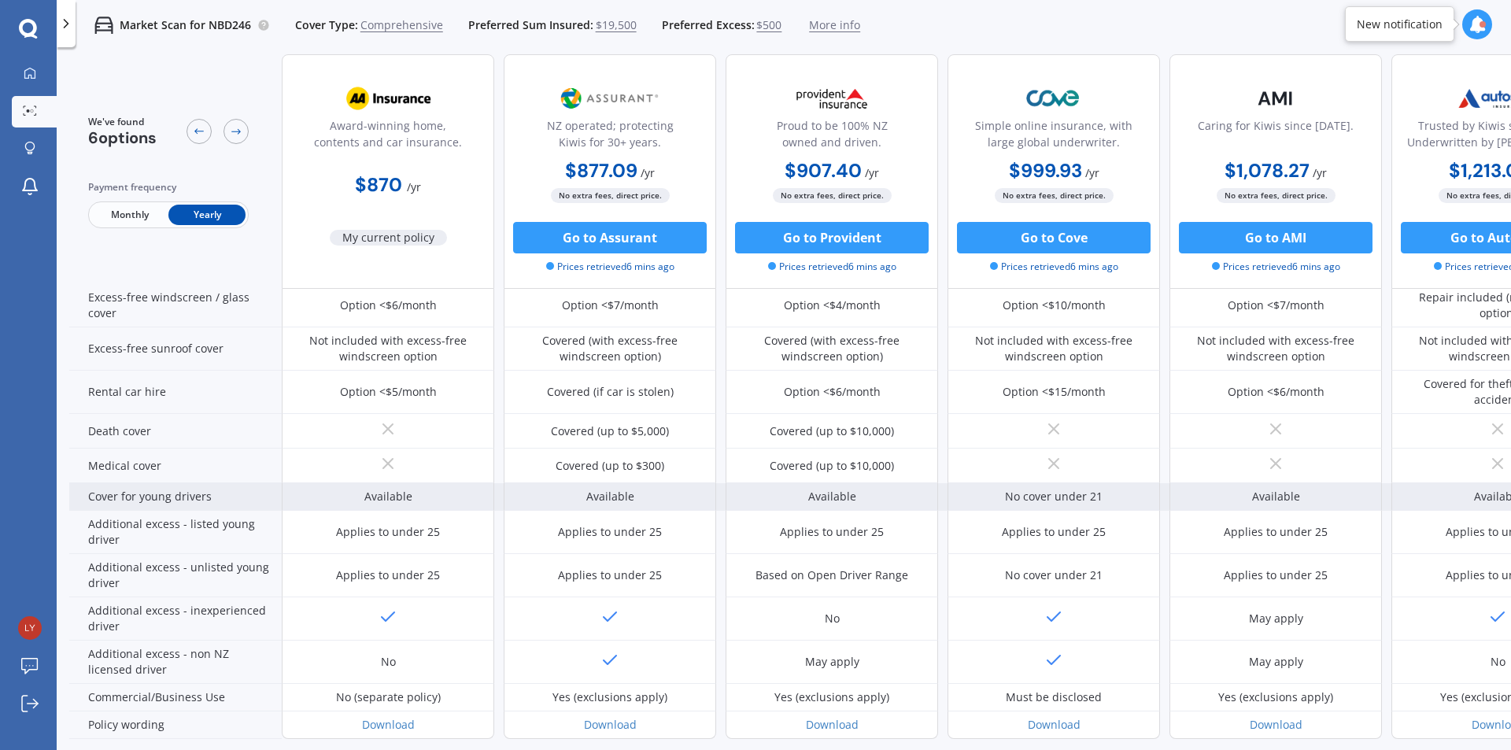
scroll to position [629, 0]
